Goal: Information Seeking & Learning: Learn about a topic

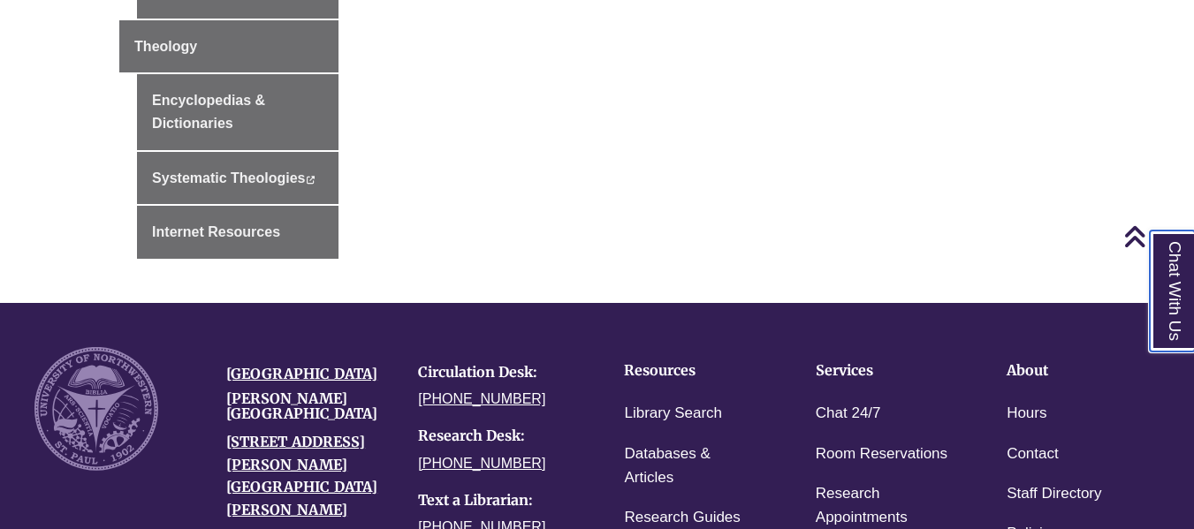
scroll to position [707, 0]
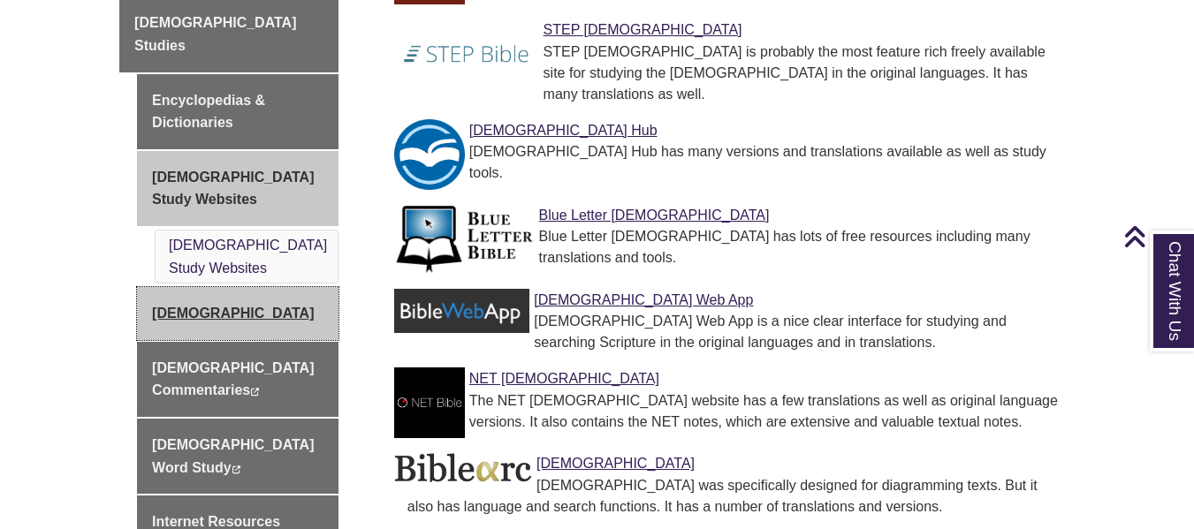
click at [179, 287] on link "[DEMOGRAPHIC_DATA]" at bounding box center [237, 313] width 201 height 53
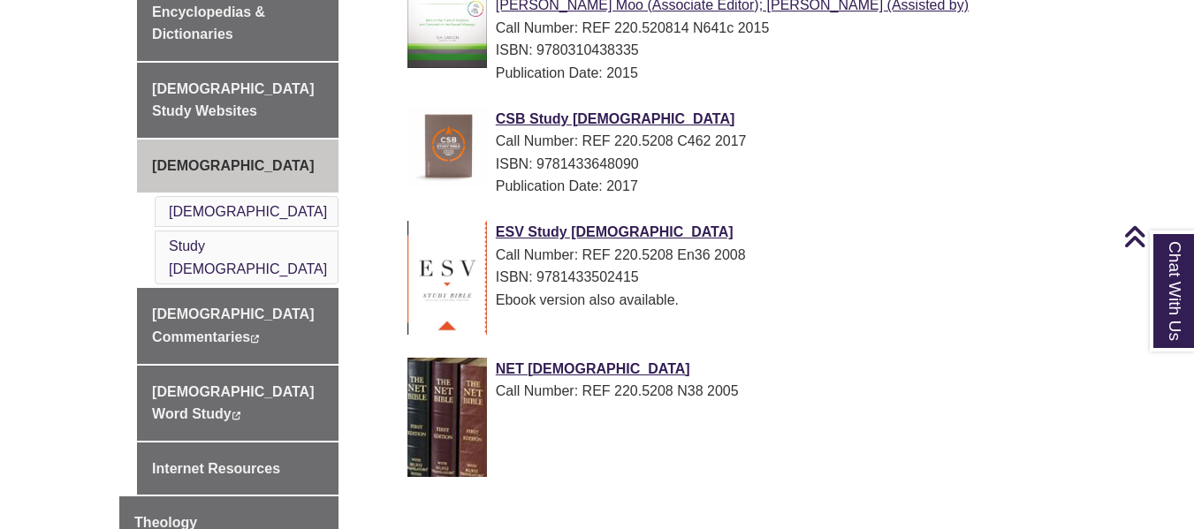
scroll to position [442, 0]
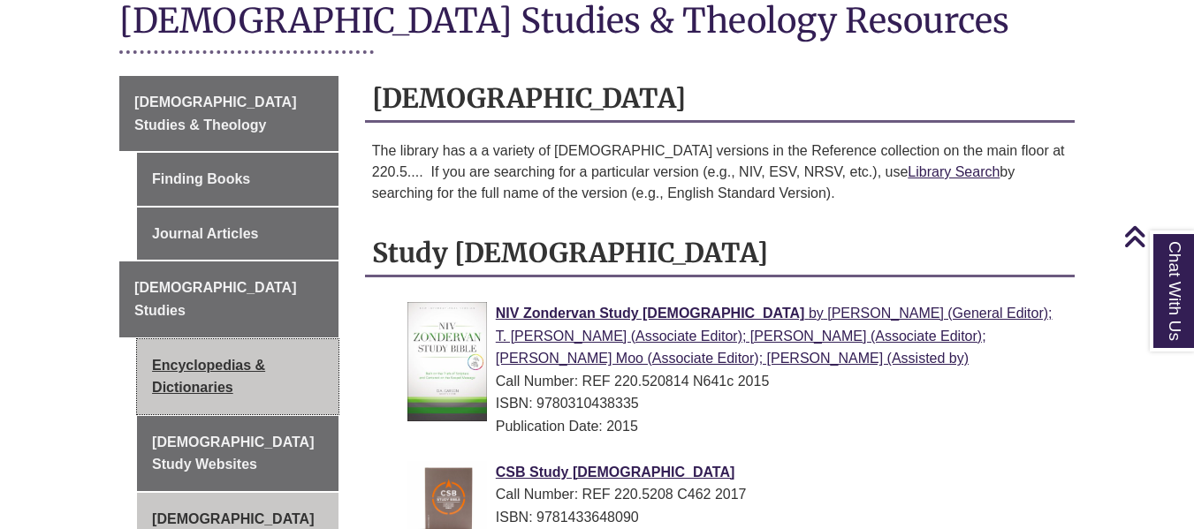
click at [251, 339] on link "Encyclopedias & Dictionaries" at bounding box center [237, 376] width 201 height 75
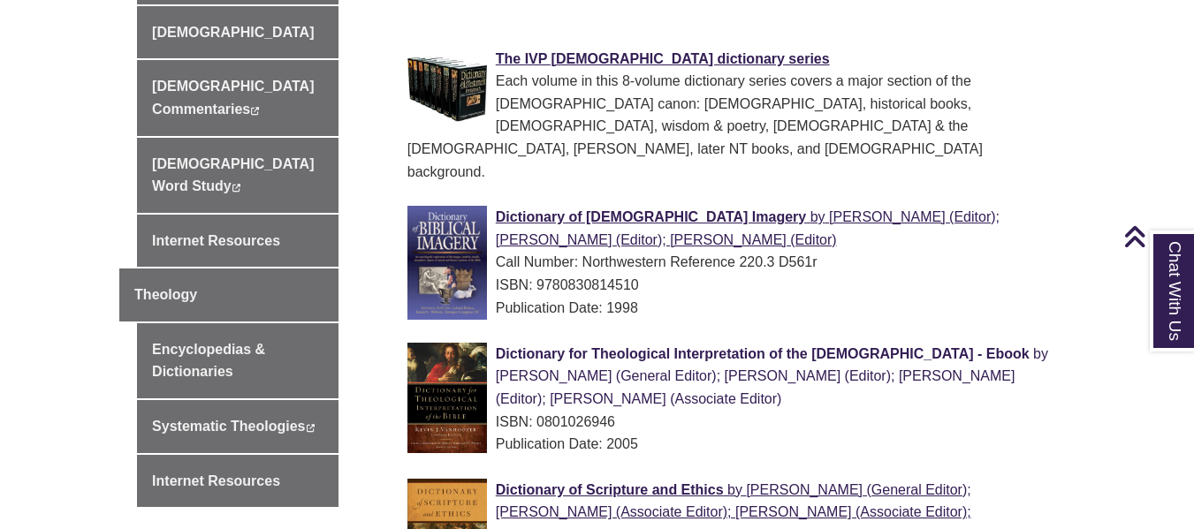
scroll to position [1061, 0]
